Goal: Transaction & Acquisition: Purchase product/service

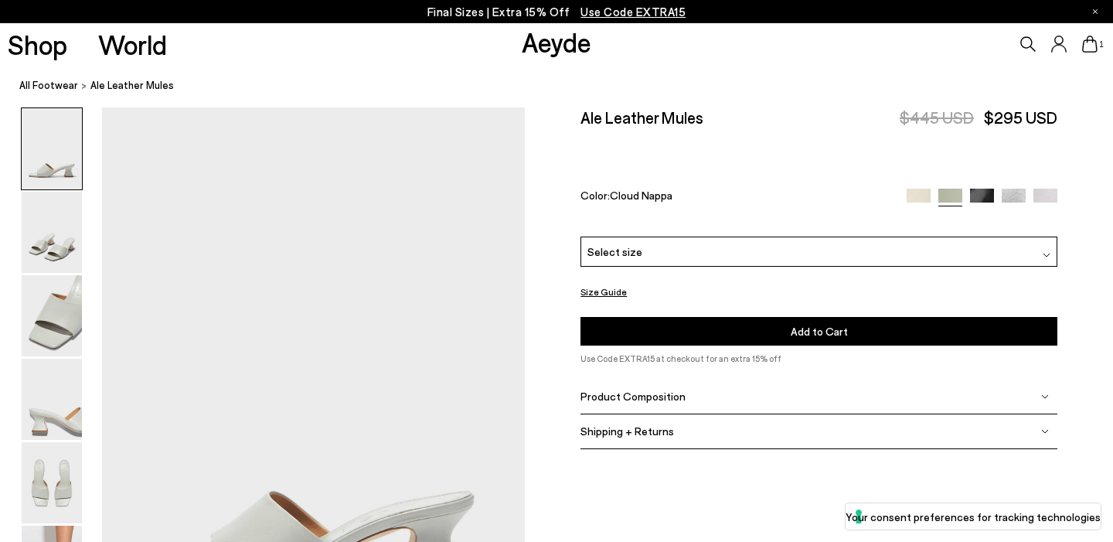
scroll to position [66, 0]
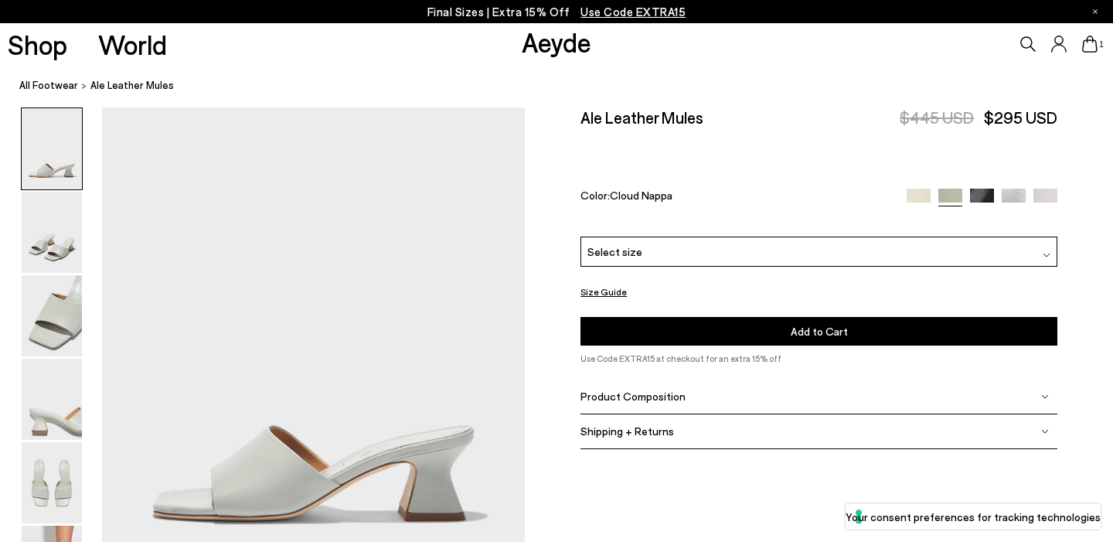
click at [916, 188] on img at bounding box center [918, 200] width 24 height 24
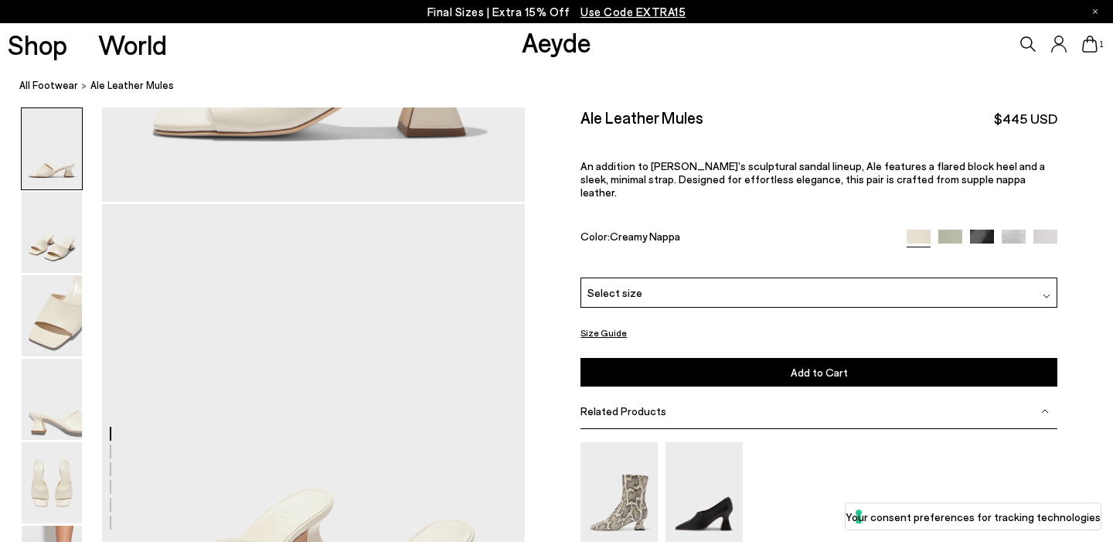
scroll to position [211, 0]
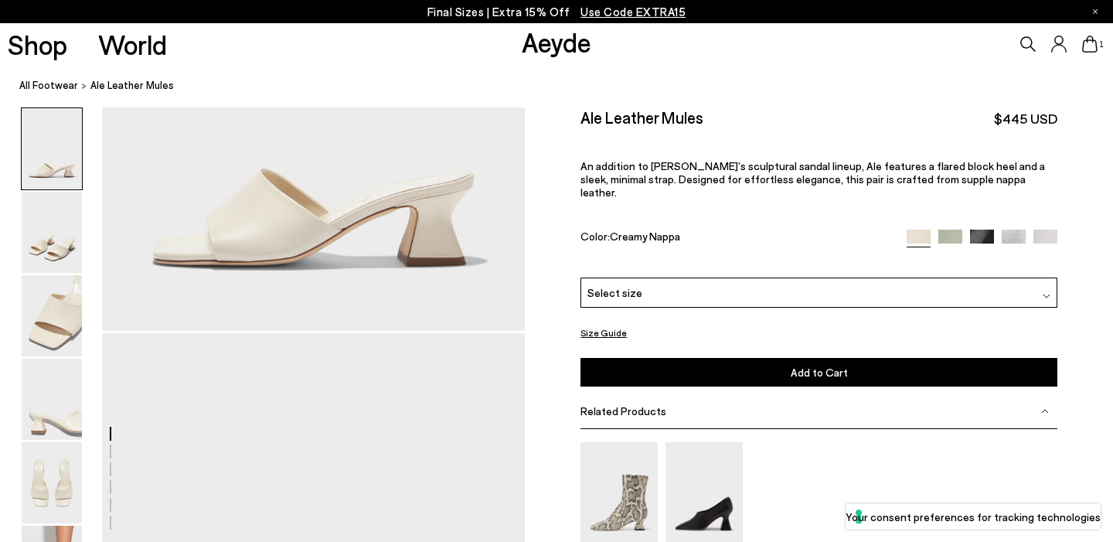
click at [640, 12] on span "Use Code EXTRA15" at bounding box center [632, 12] width 105 height 14
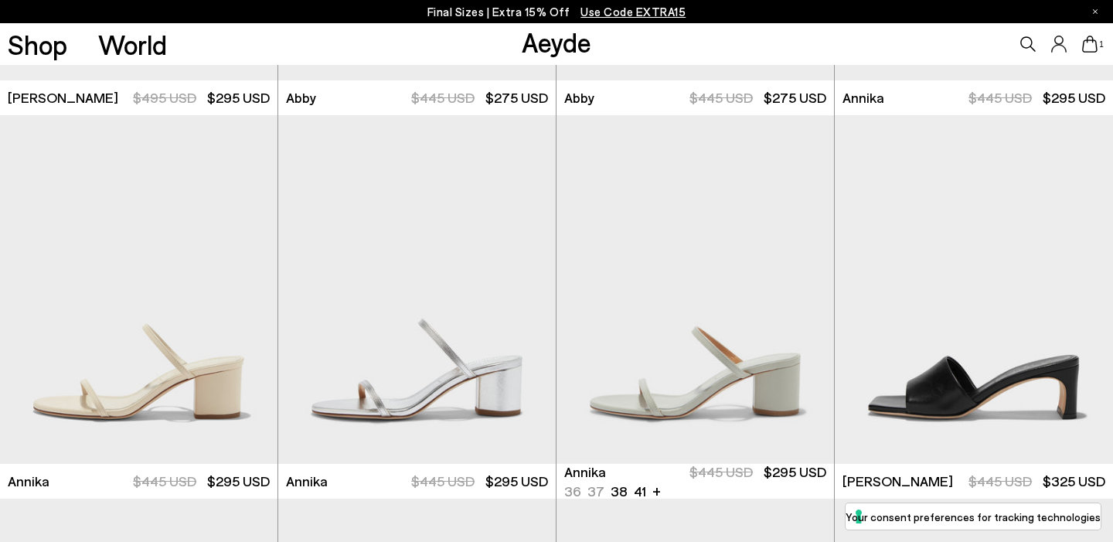
scroll to position [1090, 0]
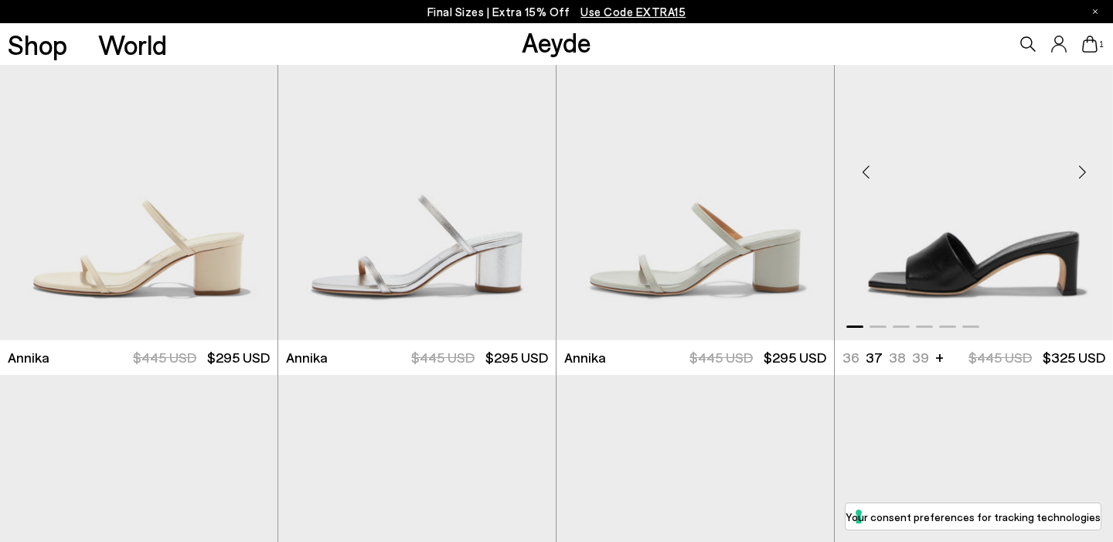
scroll to position [1219, 0]
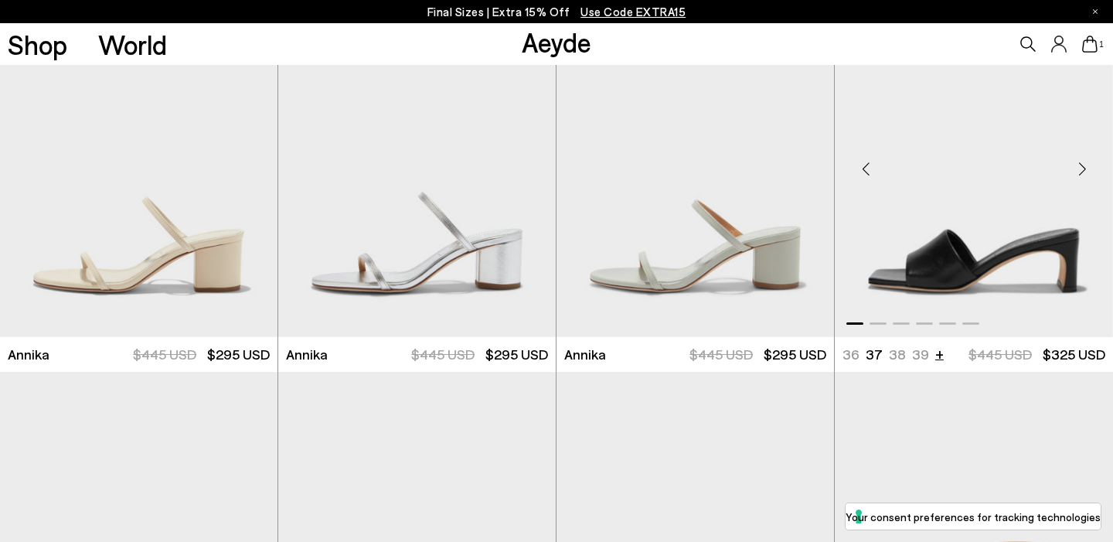
click at [935, 357] on li "+" at bounding box center [939, 353] width 9 height 21
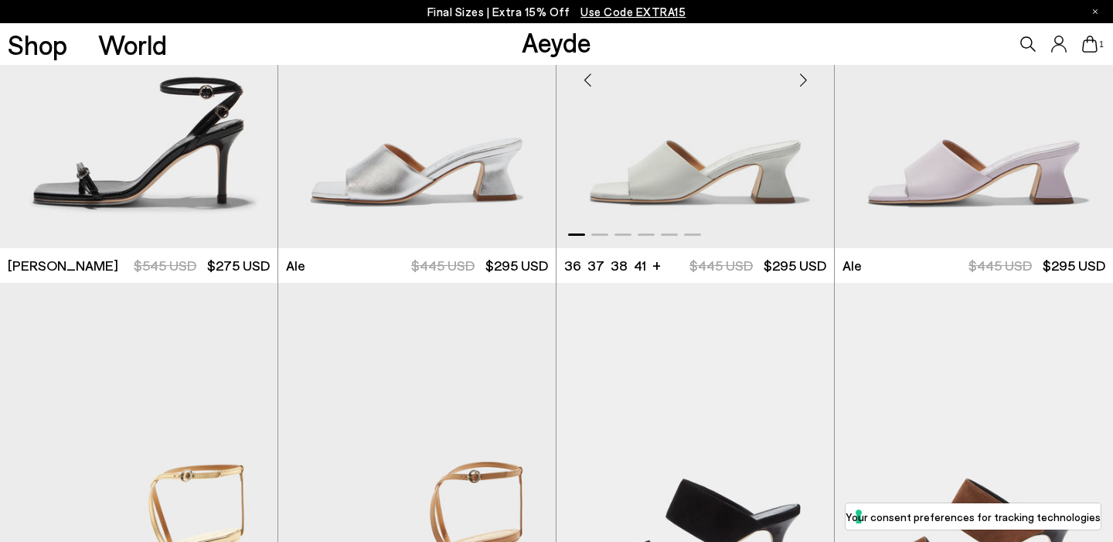
scroll to position [3223, 0]
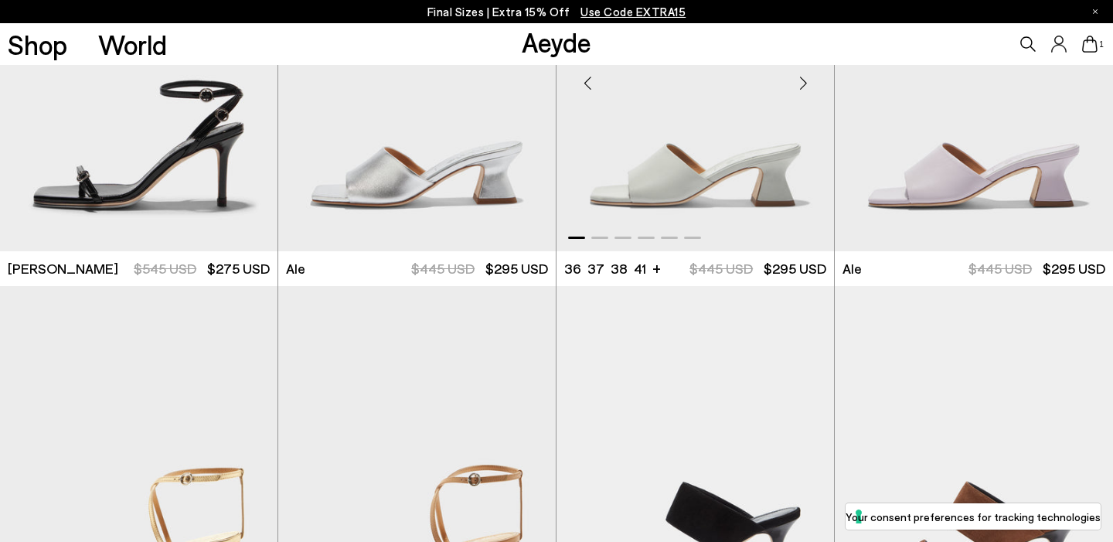
click at [758, 193] on img "1 / 6" at bounding box center [694, 77] width 277 height 349
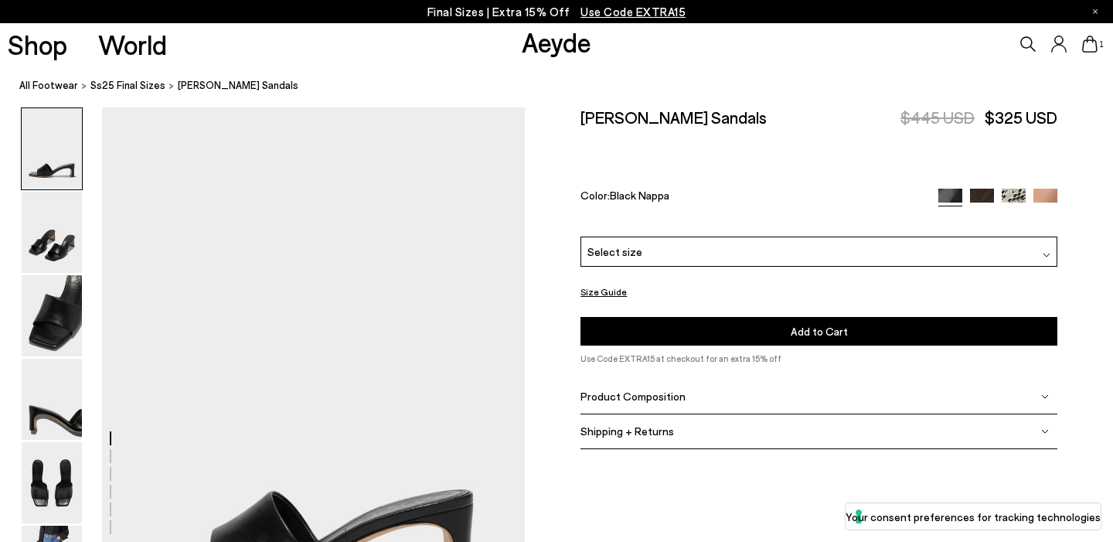
click at [906, 236] on div "Select size" at bounding box center [818, 251] width 477 height 30
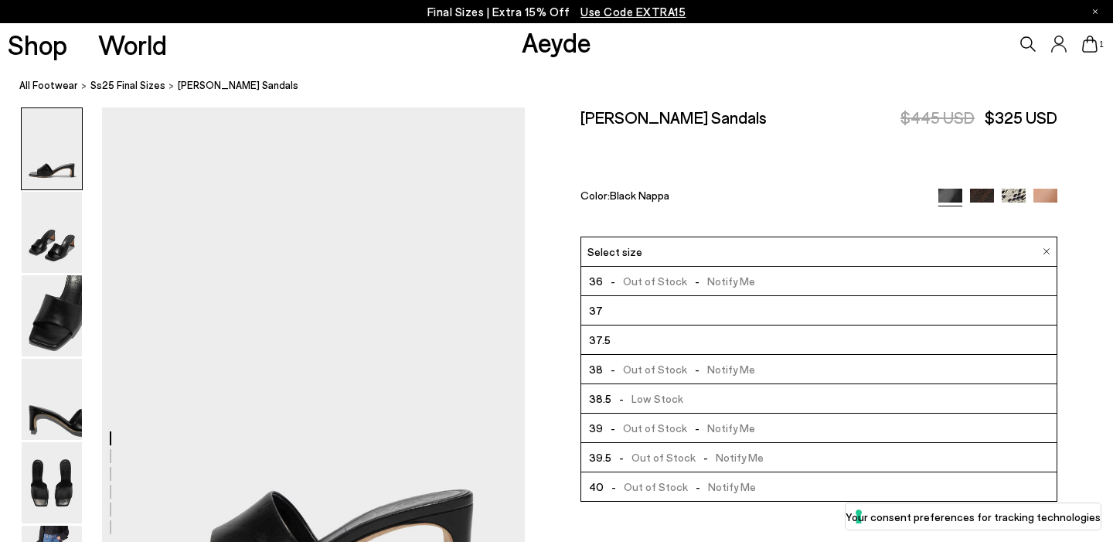
click at [879, 137] on div "Jeanie Leather Sandals $445 USD $325 USD Color: Black Nappa" at bounding box center [818, 171] width 477 height 129
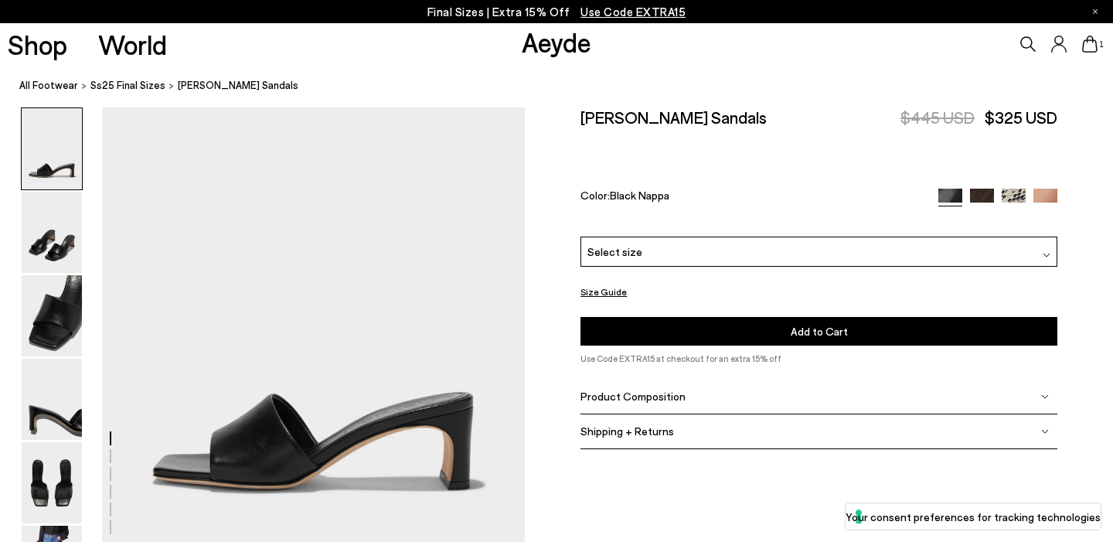
scroll to position [94, 0]
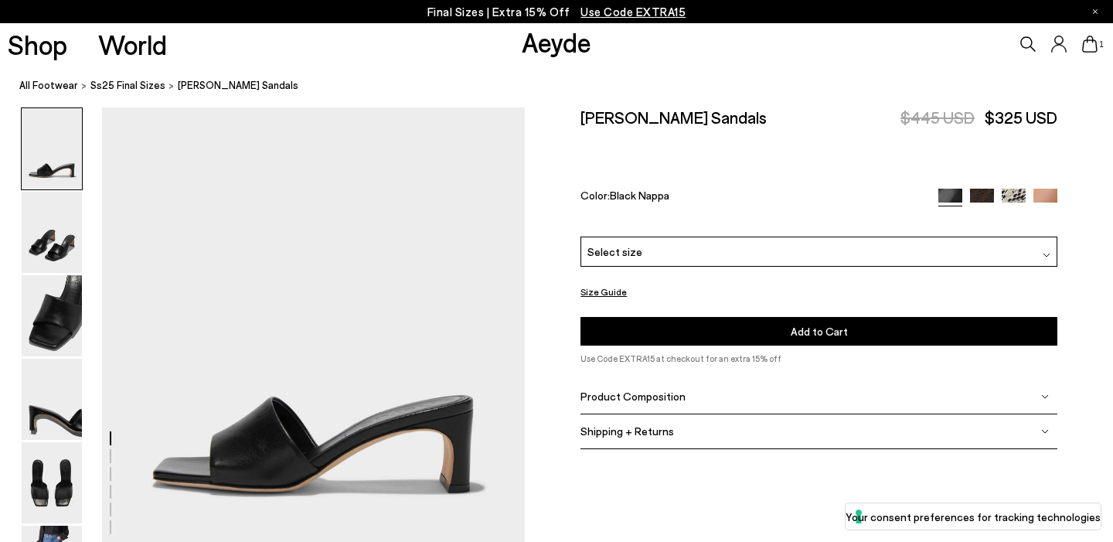
click at [1046, 188] on img at bounding box center [1045, 200] width 24 height 24
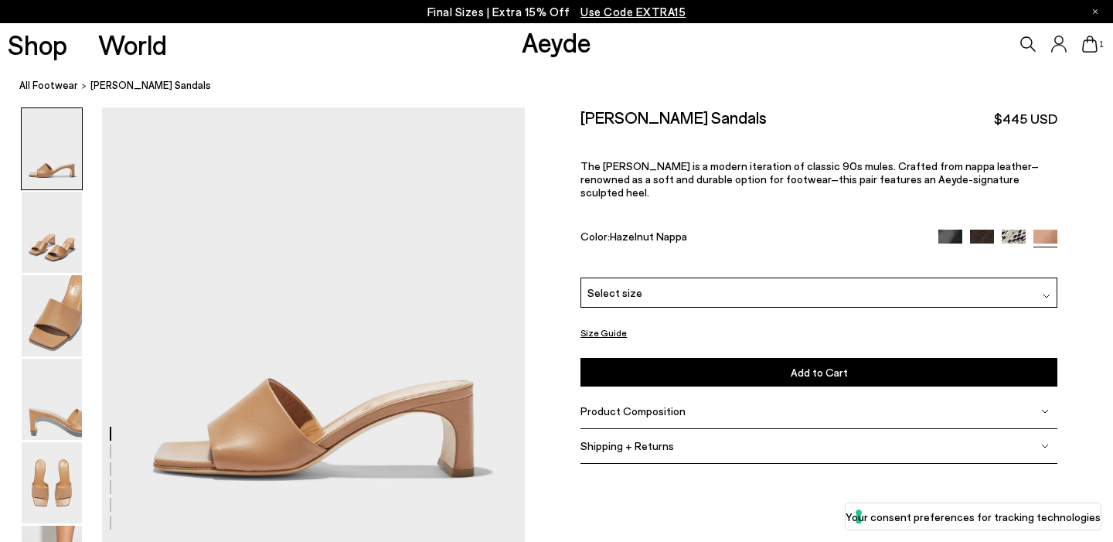
click at [974, 230] on img at bounding box center [982, 242] width 24 height 24
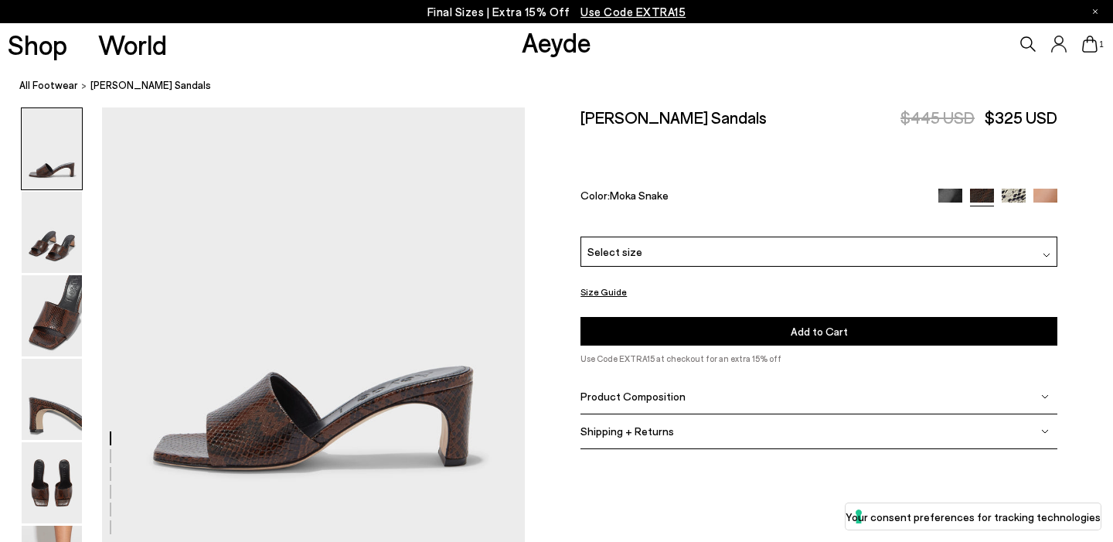
scroll to position [118, 0]
click at [940, 188] on img at bounding box center [950, 200] width 24 height 24
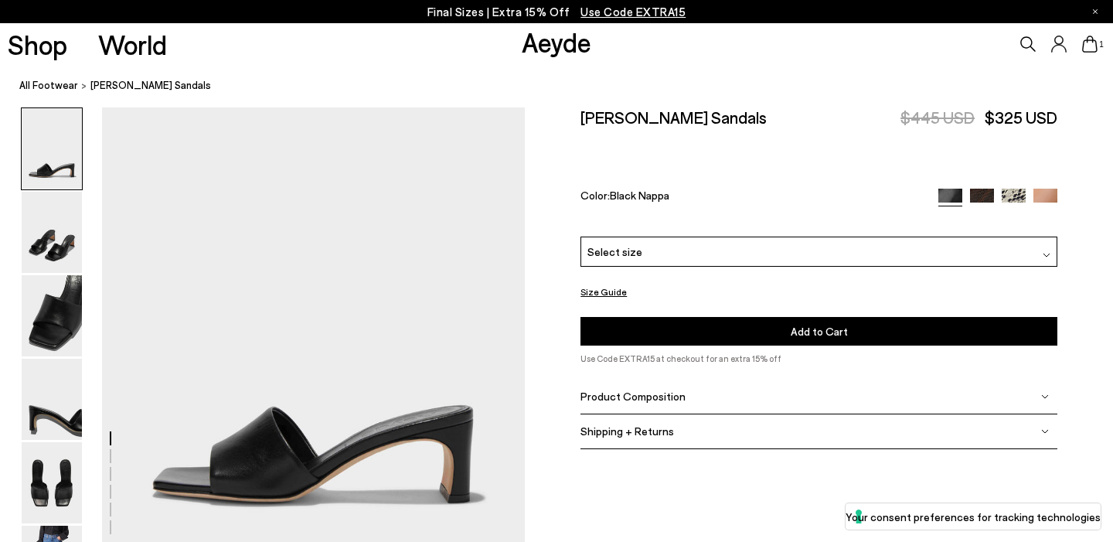
scroll to position [103, 0]
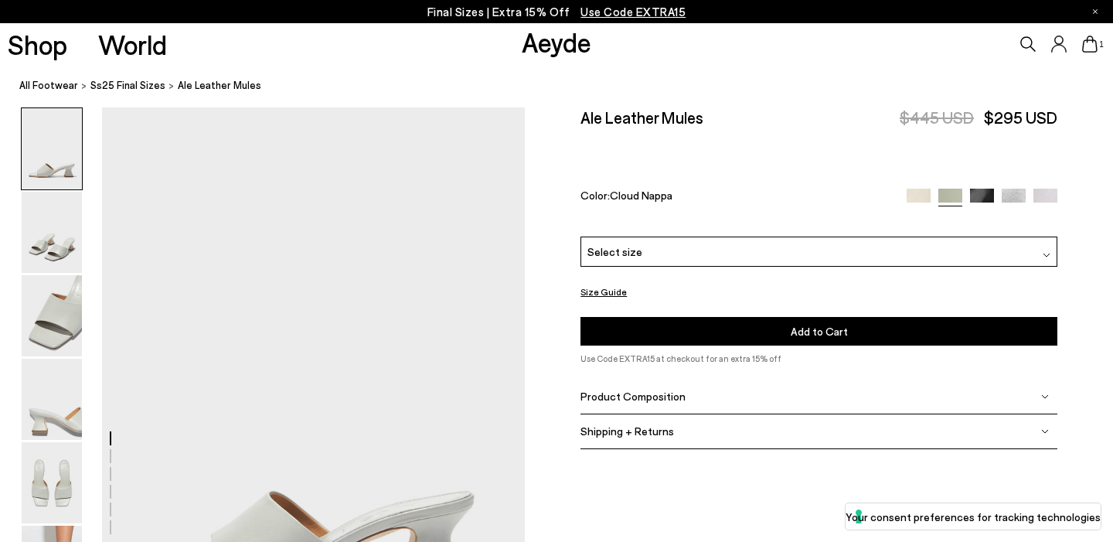
click at [914, 189] on img at bounding box center [918, 201] width 24 height 24
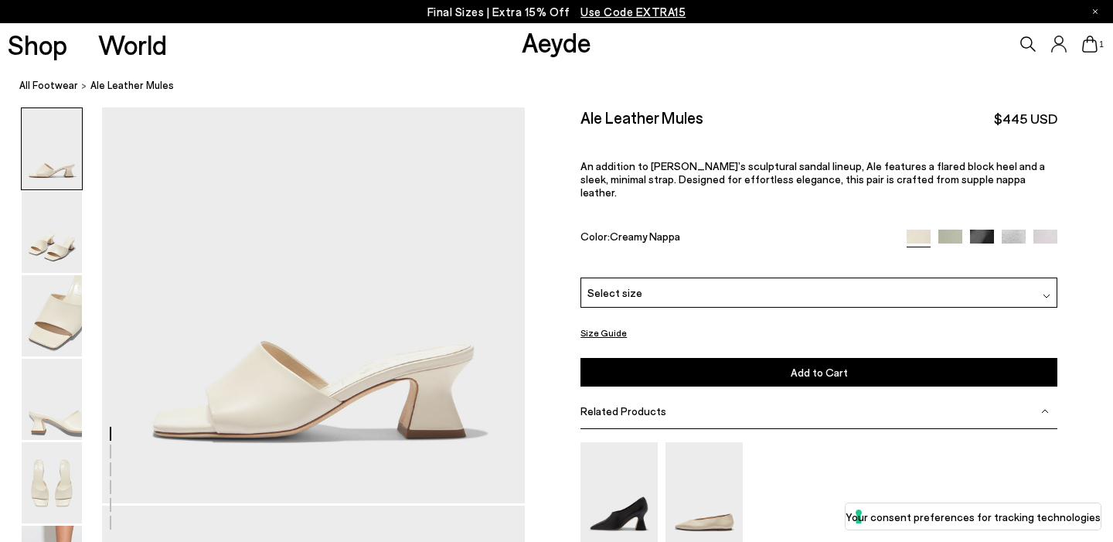
scroll to position [55, 0]
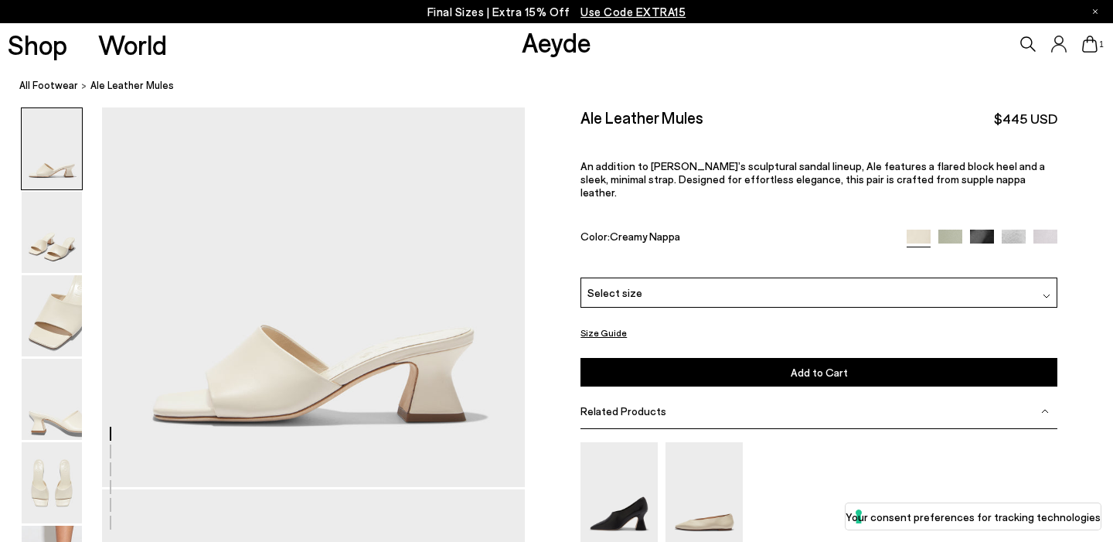
click at [971, 213] on div "Ale Leather Mules $445 USD An addition to Aeyde’s sculptural sandal lineup, Ale…" at bounding box center [818, 192] width 477 height 170
click at [972, 229] on img at bounding box center [982, 241] width 24 height 24
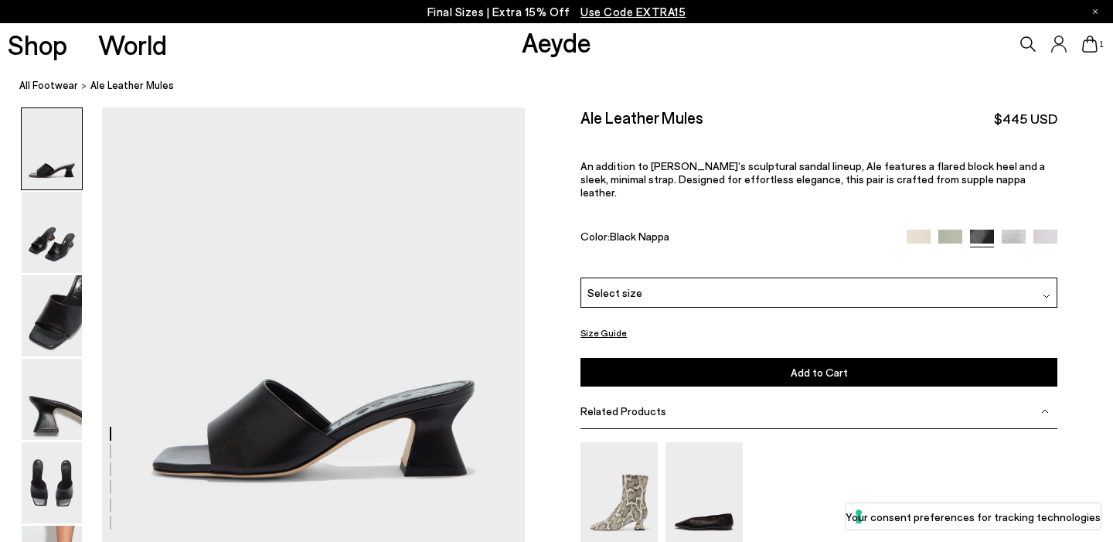
click at [1039, 230] on img at bounding box center [1045, 242] width 24 height 24
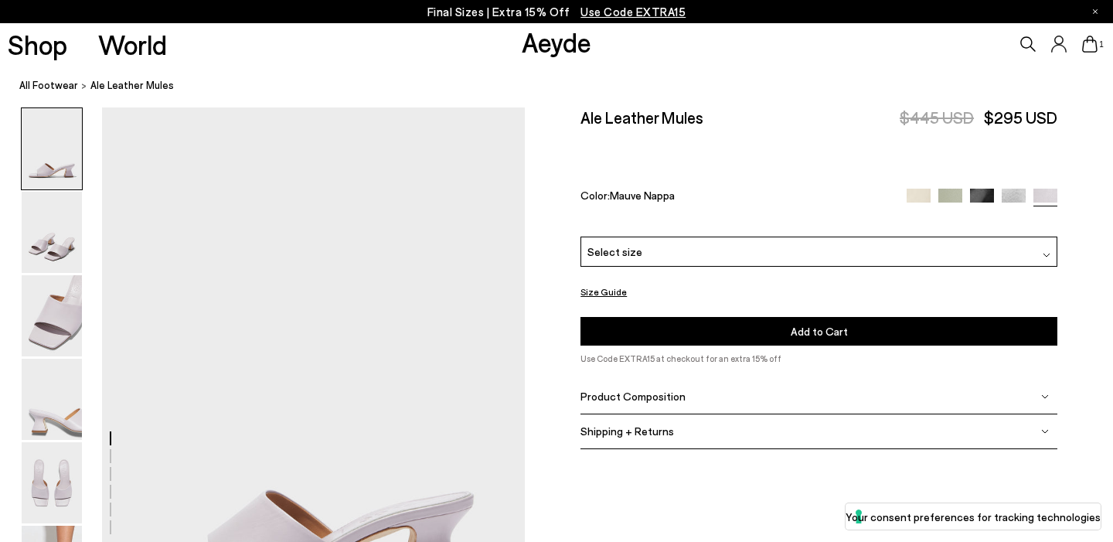
click at [973, 236] on div "Select size" at bounding box center [818, 251] width 477 height 30
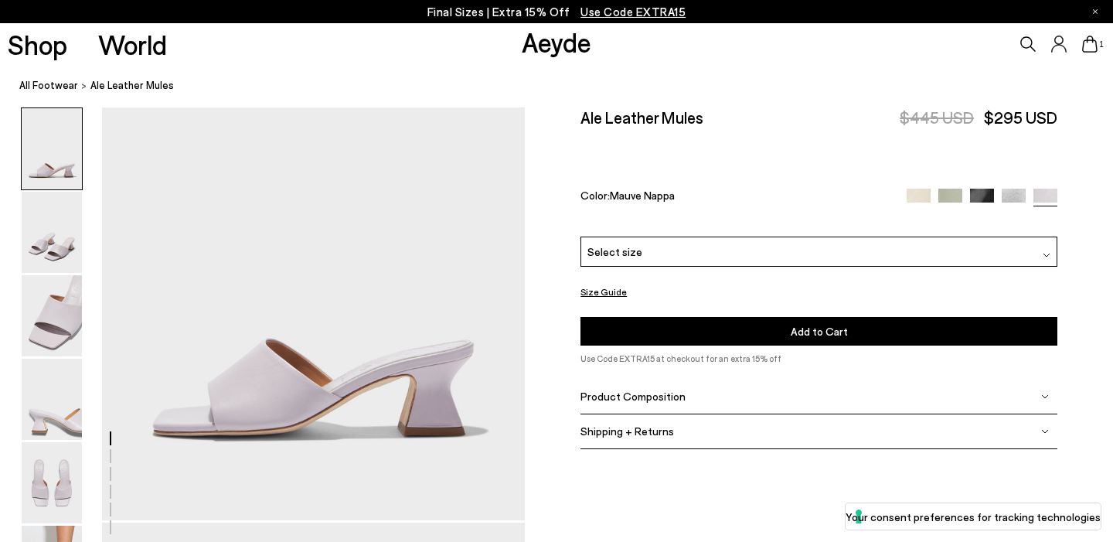
scroll to position [155, 0]
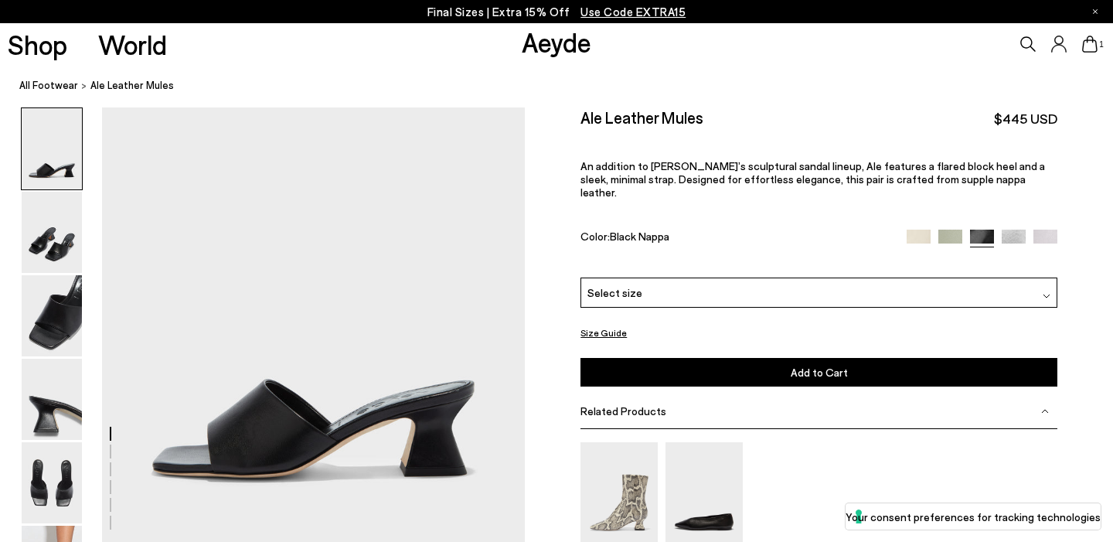
scroll to position [10, 0]
